Goal: Task Accomplishment & Management: Use online tool/utility

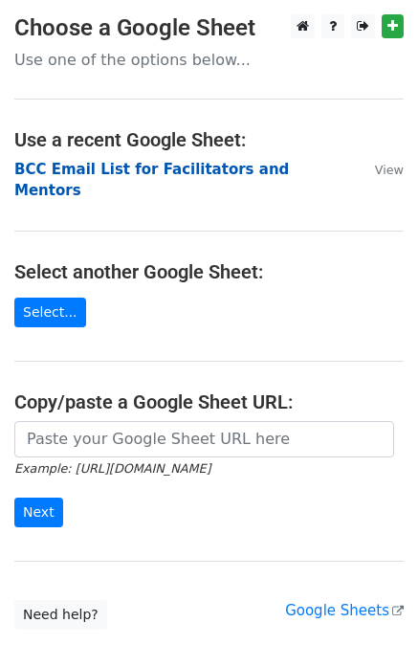
click at [111, 168] on strong "BCC Email List for Facilitators and Mentors" at bounding box center [151, 180] width 275 height 39
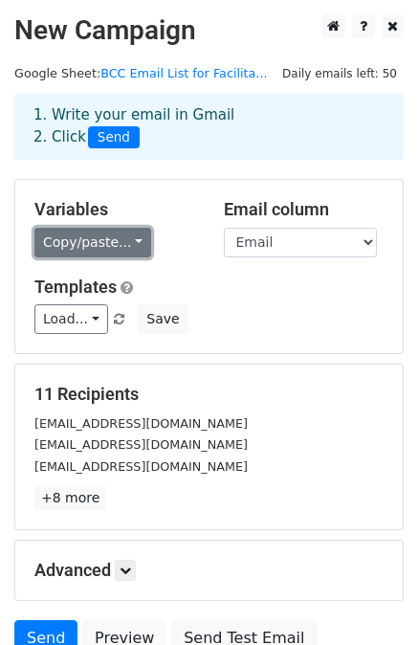
click at [128, 241] on link "Copy/paste..." at bounding box center [92, 243] width 117 height 30
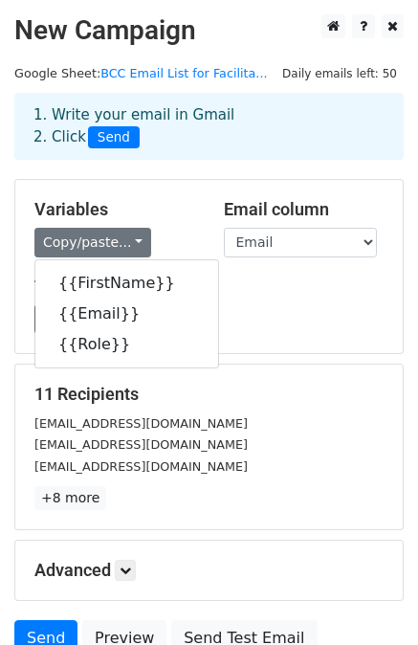
click at [165, 223] on div "Variables Copy/paste... {{FirstName}} {{Email}} {{Role}}" at bounding box center [114, 228] width 189 height 58
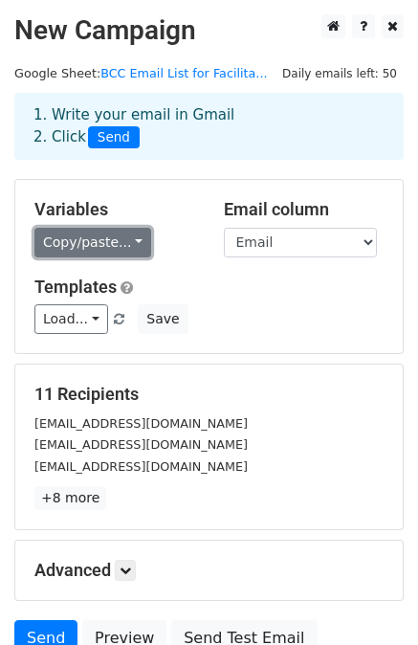
click at [95, 235] on link "Copy/paste..." at bounding box center [92, 243] width 117 height 30
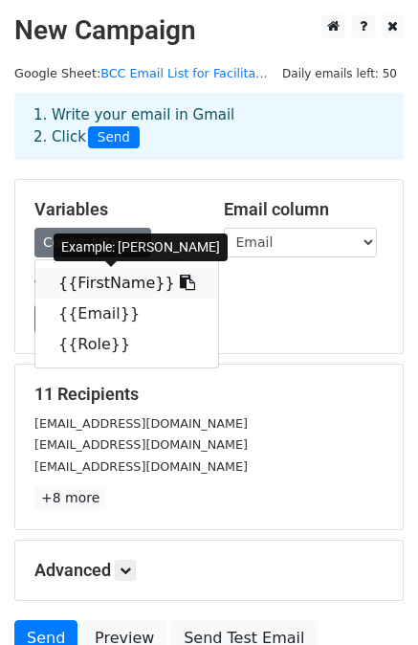
click at [180, 287] on icon at bounding box center [187, 282] width 15 height 15
